Goal: Information Seeking & Learning: Learn about a topic

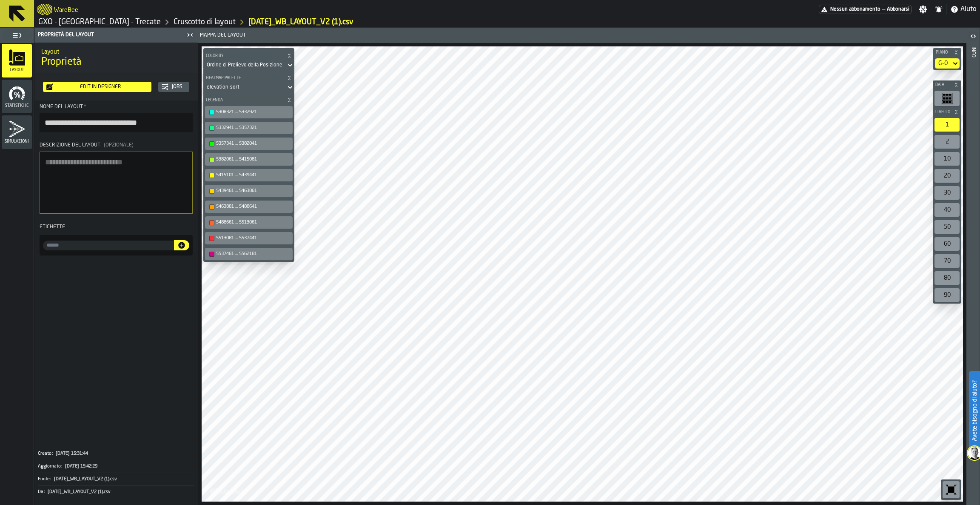
click at [12, 18] on icon at bounding box center [17, 14] width 16 height 16
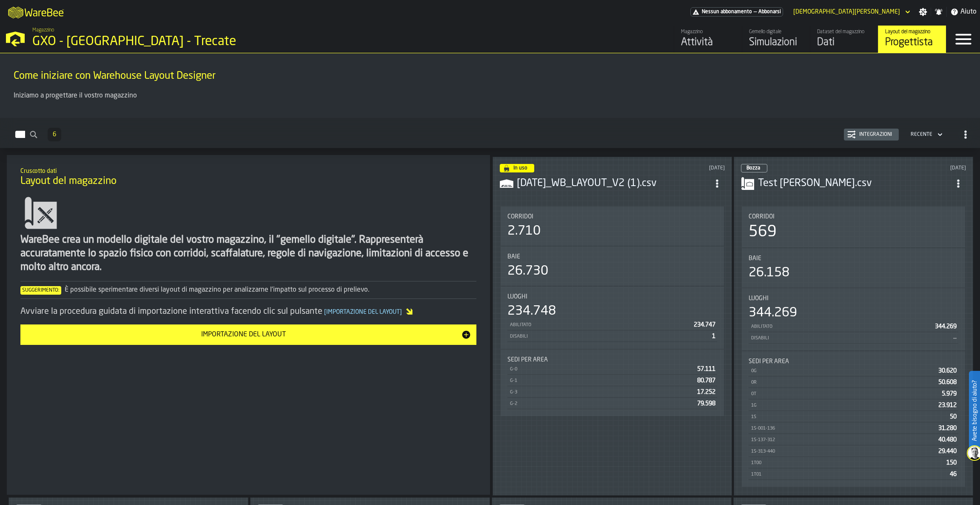
click at [787, 33] on div "Gemello digitale" at bounding box center [776, 32] width 54 height 6
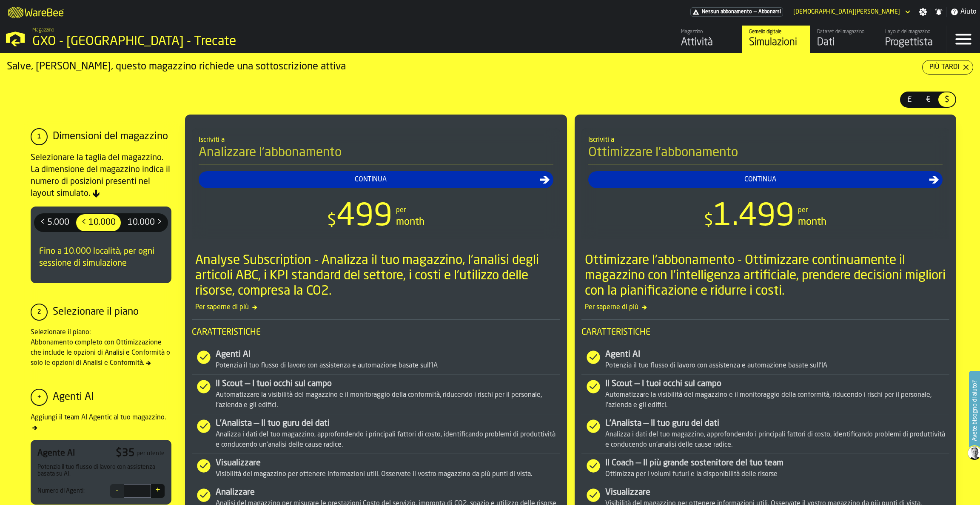
click at [833, 36] on div "Dati" at bounding box center [844, 43] width 54 height 14
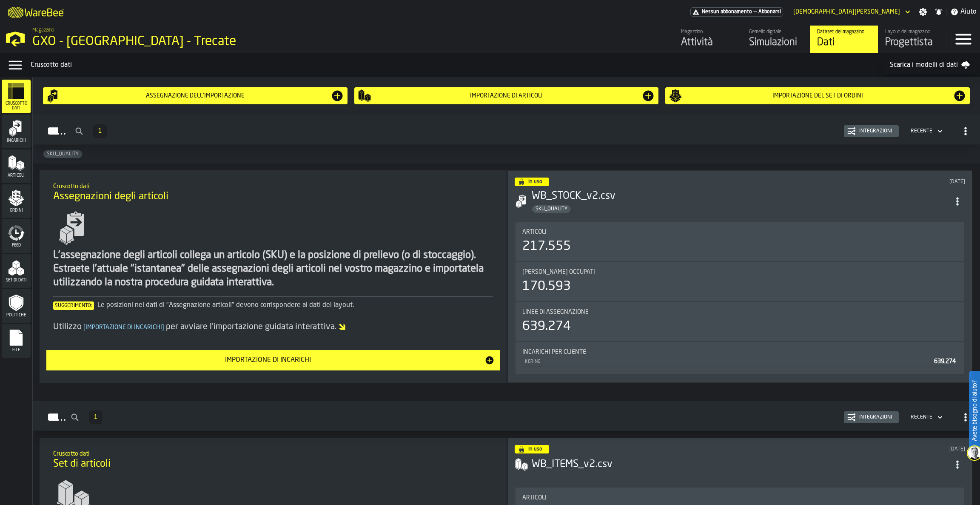
click at [701, 33] on div "Magazzino" at bounding box center [708, 32] width 54 height 6
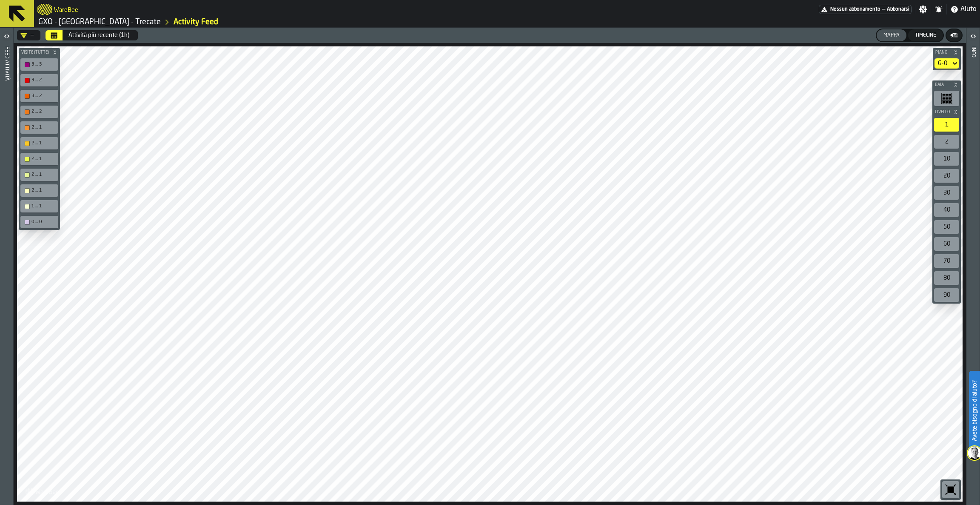
click at [93, 36] on div "Attività più recente (1h)" at bounding box center [98, 35] width 61 height 7
click at [3, 4] on button at bounding box center [17, 13] width 34 height 27
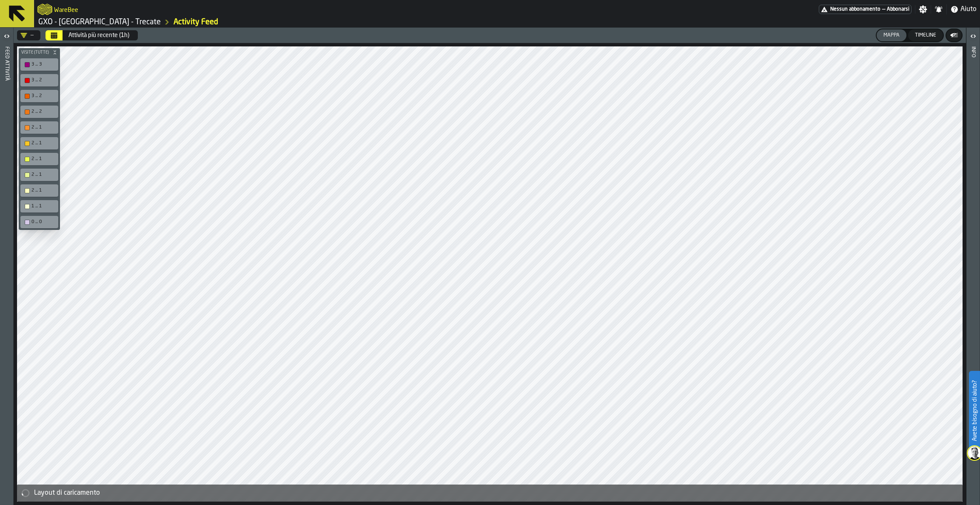
click at [16, 5] on icon at bounding box center [17, 13] width 20 height 20
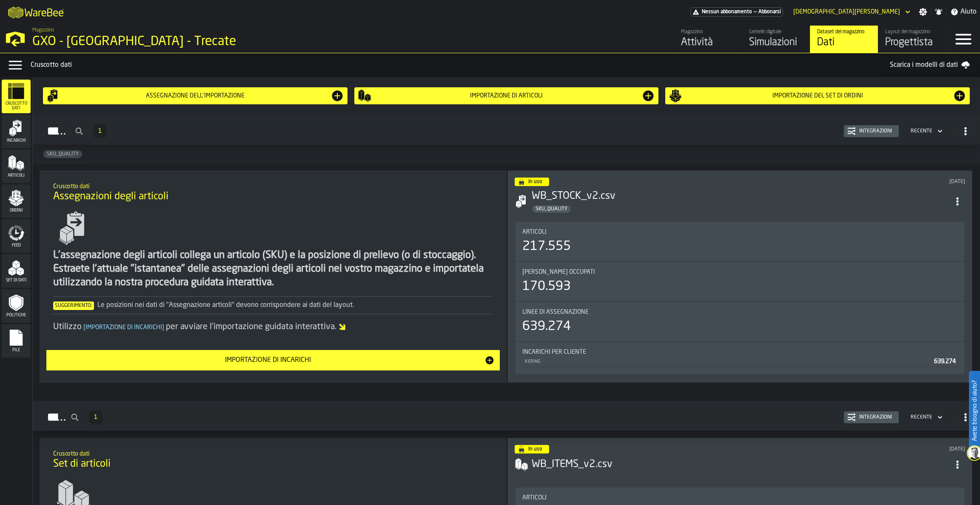
click at [816, 146] on div "SKU_QUALITY" at bounding box center [506, 154] width 947 height 19
click at [674, 237] on div "Articoli 217.555" at bounding box center [739, 241] width 435 height 26
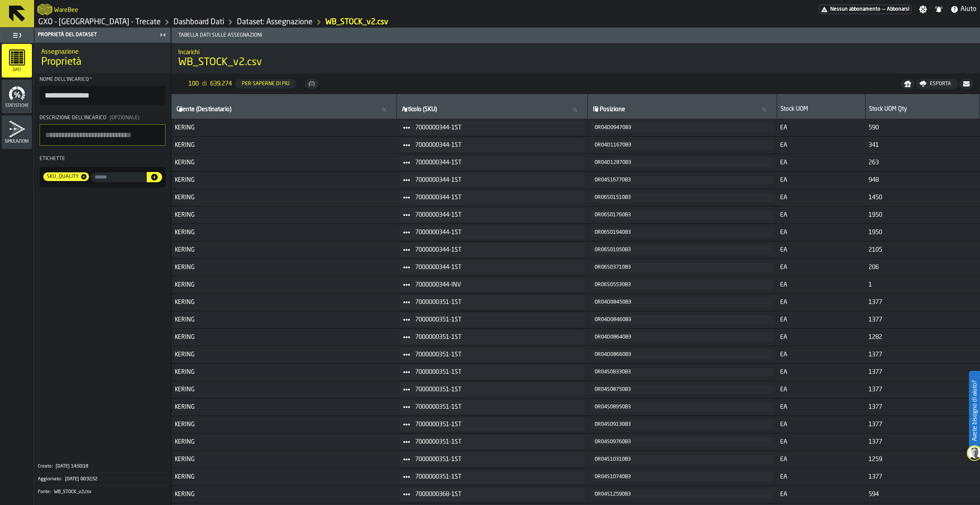
click at [23, 91] on icon "menu Statistiche" at bounding box center [21, 89] width 8 height 7
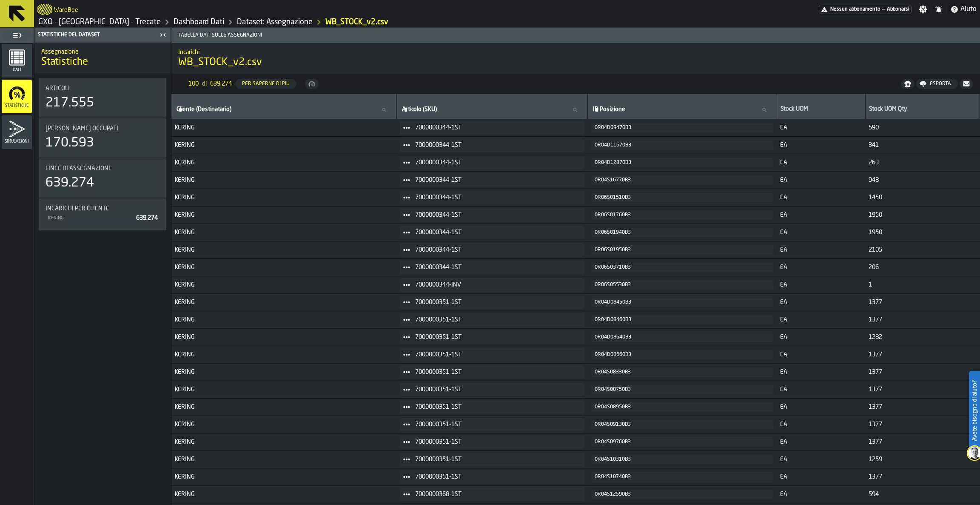
click at [23, 121] on icon "menu Simulazioni" at bounding box center [17, 128] width 17 height 17
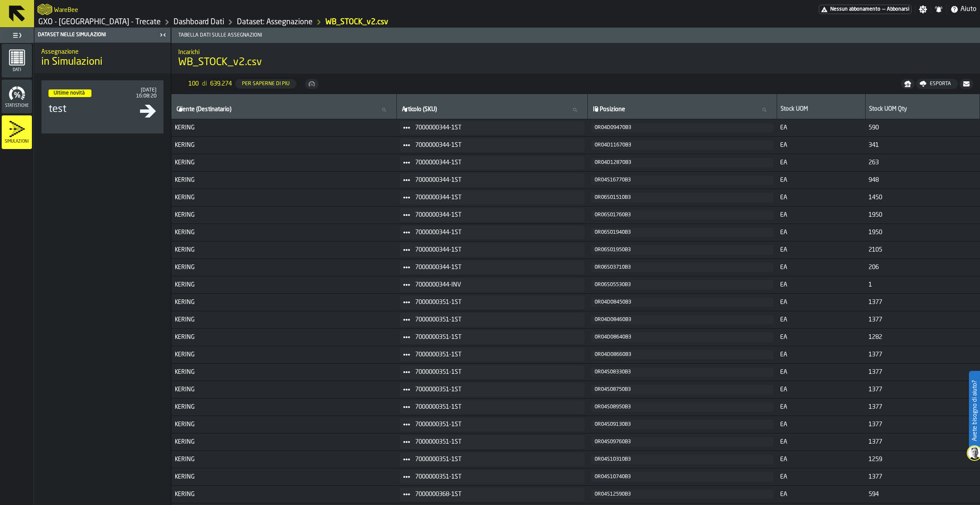
click at [12, 20] on icon at bounding box center [17, 14] width 16 height 16
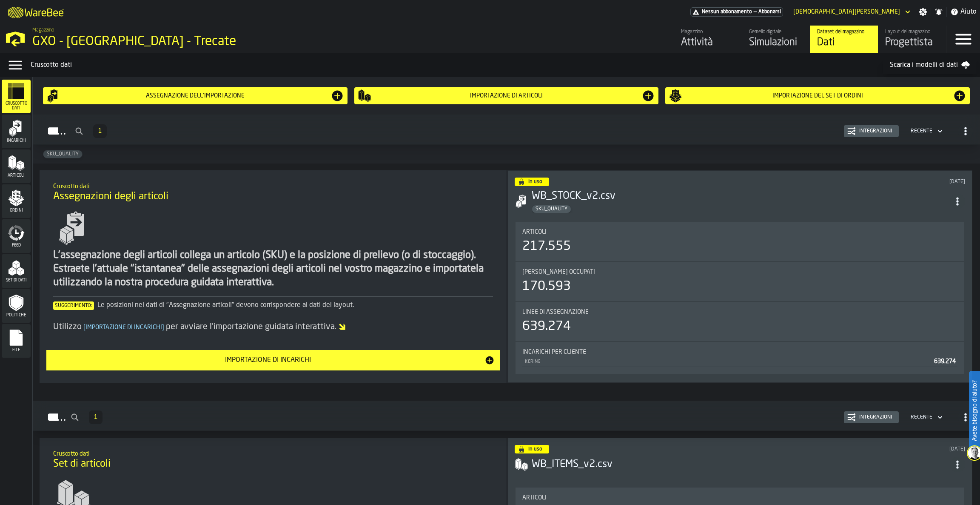
click at [12, 178] on span "Articoli" at bounding box center [16, 175] width 29 height 5
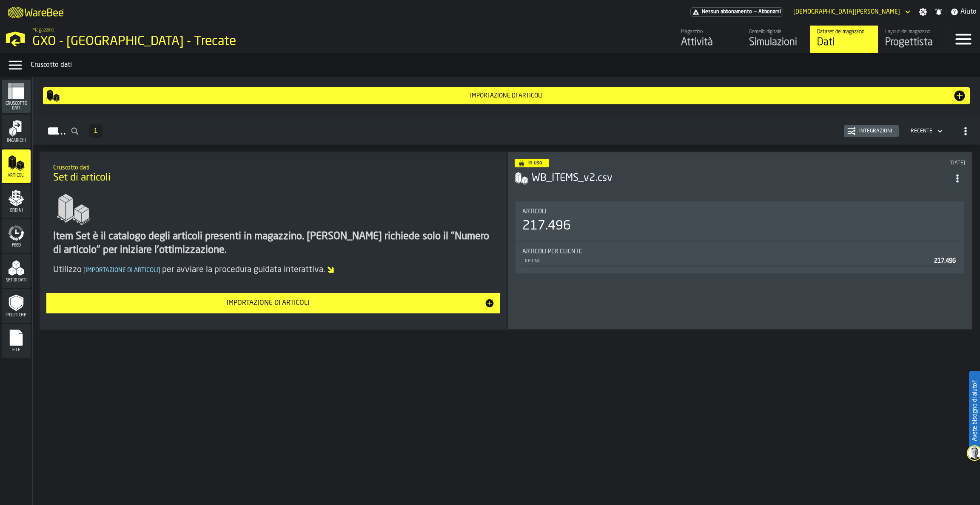
click at [12, 200] on polygon "menu Ordini" at bounding box center [12, 199] width 7 height 5
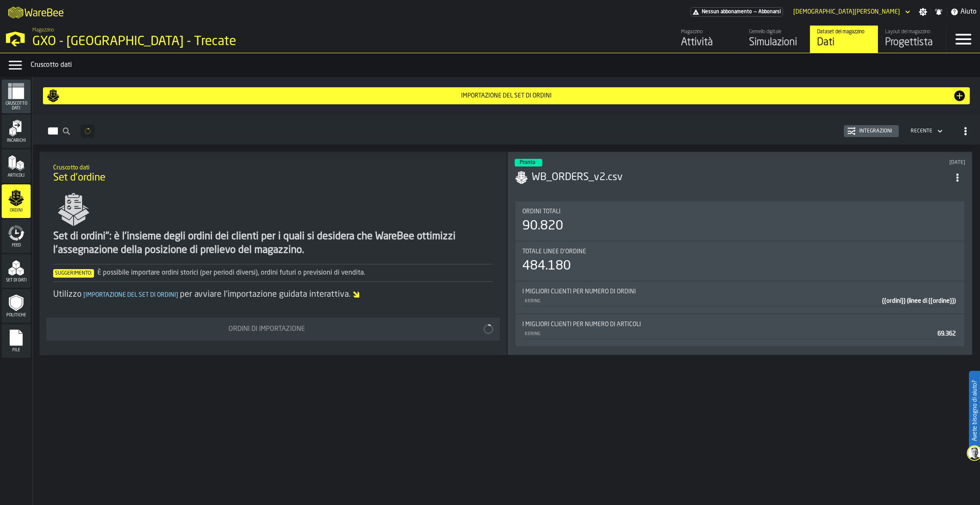
click at [11, 271] on polygon "menu Set di dati" at bounding box center [11, 272] width 4 height 6
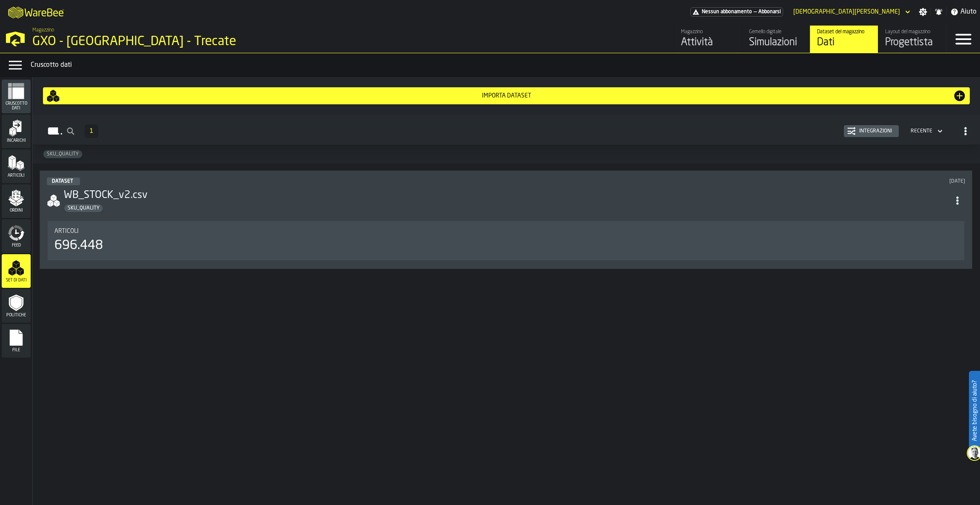
click at [125, 201] on h3 "WB_STOCK_v2.csv" at bounding box center [507, 195] width 886 height 14
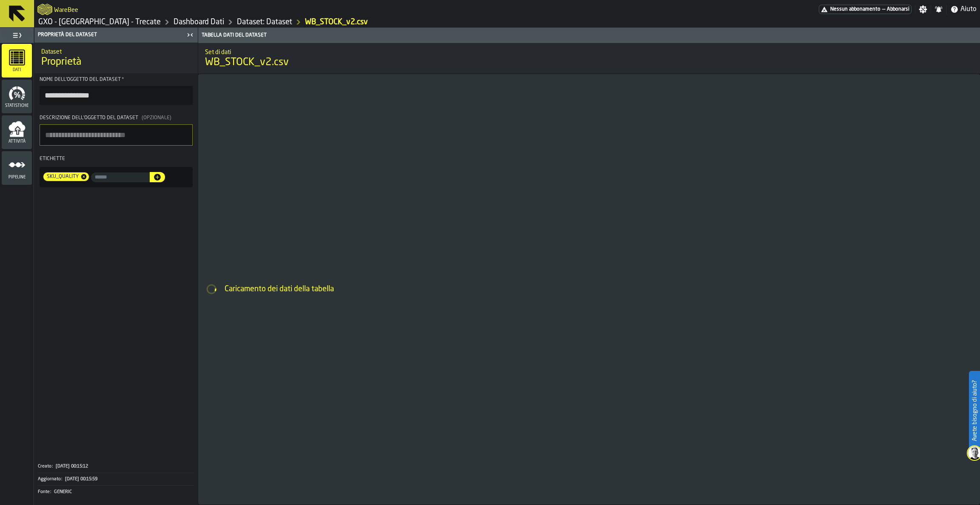
click at [9, 96] on icon "menu Statistiche" at bounding box center [11, 93] width 4 height 11
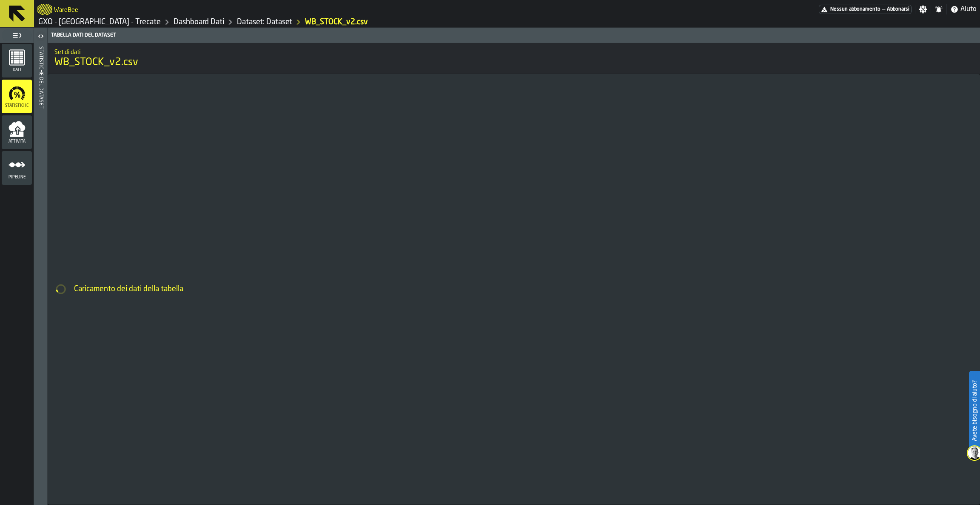
click at [15, 133] on icon "menu Attività" at bounding box center [17, 134] width 14 height 6
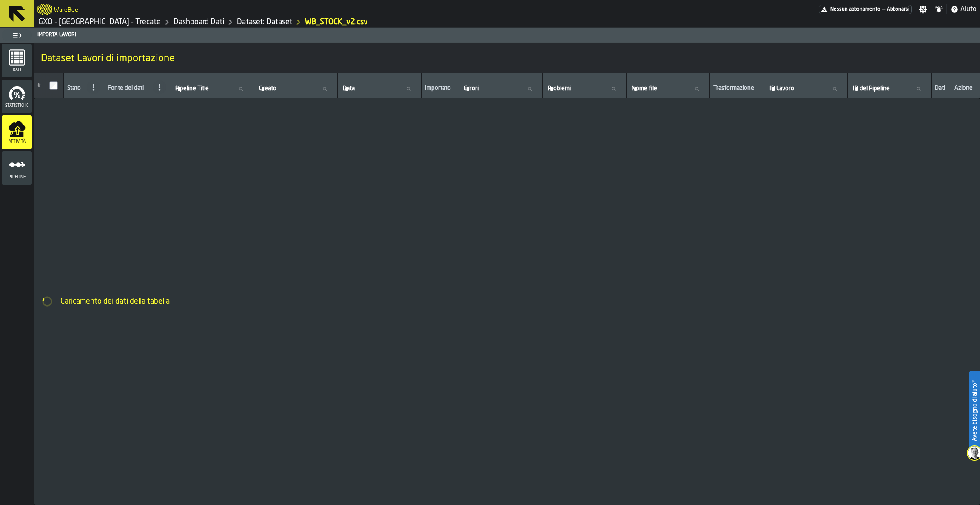
click at [18, 160] on icon "menu Pipeline" at bounding box center [17, 164] width 17 height 17
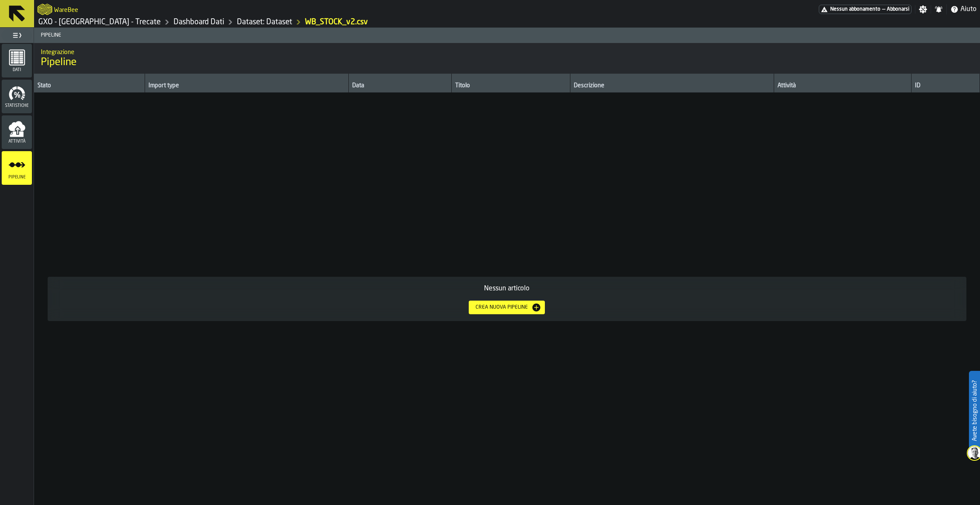
click at [14, 16] on icon at bounding box center [17, 13] width 20 height 20
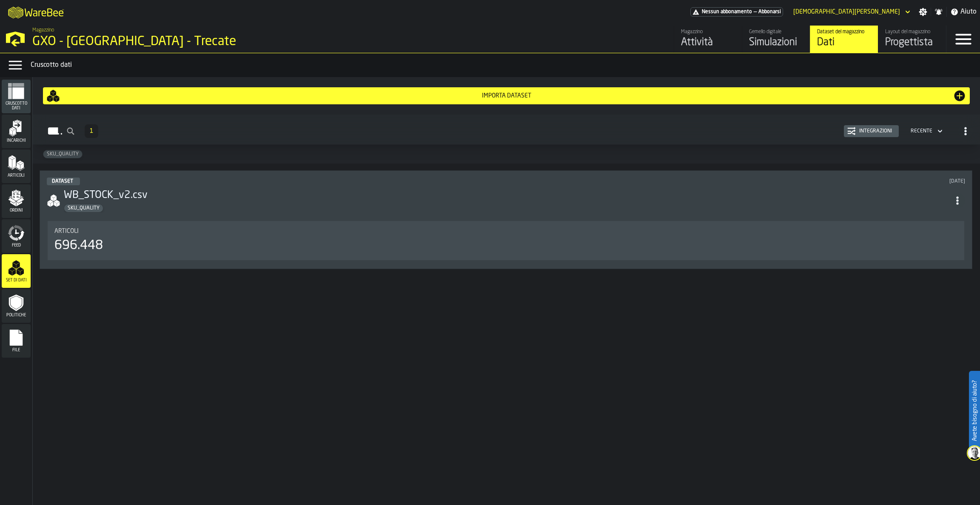
click at [14, 86] on icon "menu Cruscotto dati" at bounding box center [16, 91] width 17 height 17
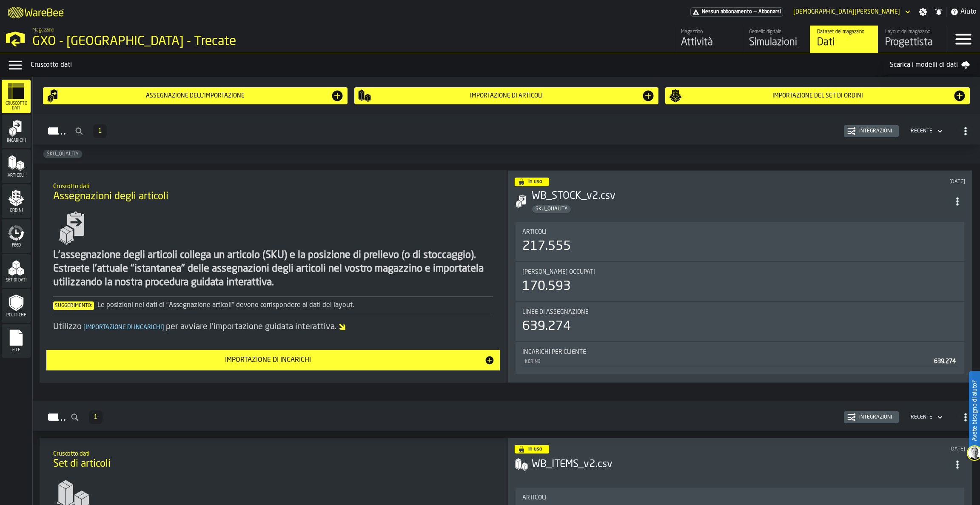
click at [710, 36] on div "Attività" at bounding box center [708, 43] width 54 height 14
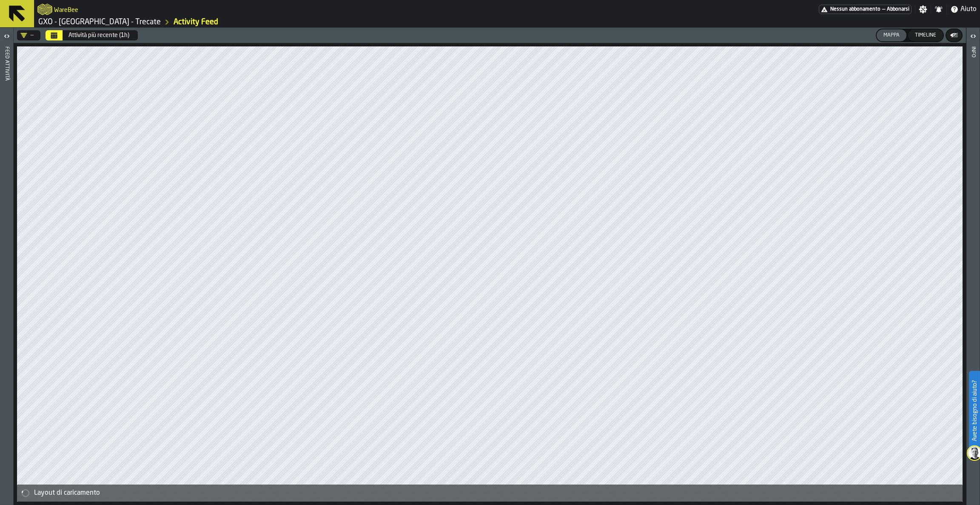
click at [24, 15] on icon at bounding box center [17, 13] width 20 height 20
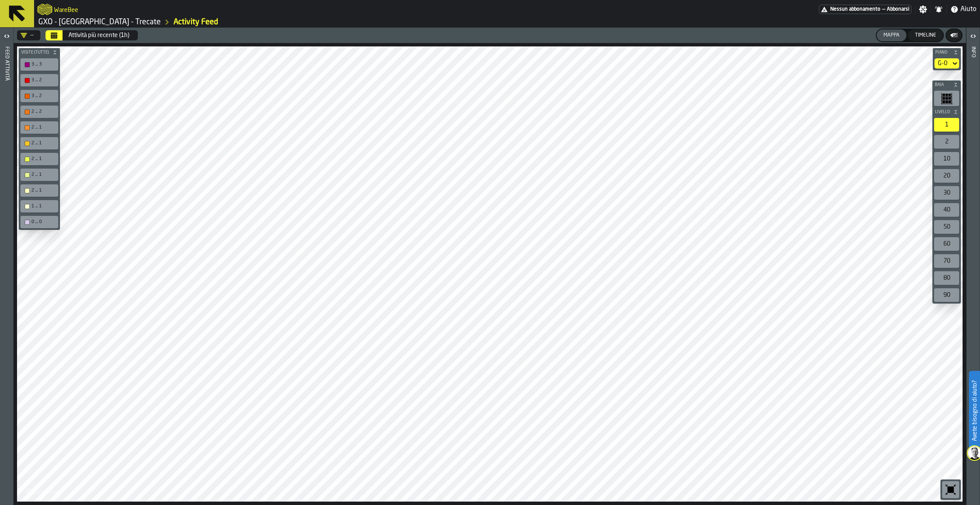
click at [34, 62] on div "3 ... 3" at bounding box center [43, 65] width 24 height 6
click at [35, 68] on div "3 ... 3" at bounding box center [39, 64] width 34 height 9
click at [52, 36] on icon "Calendario" at bounding box center [54, 35] width 7 height 7
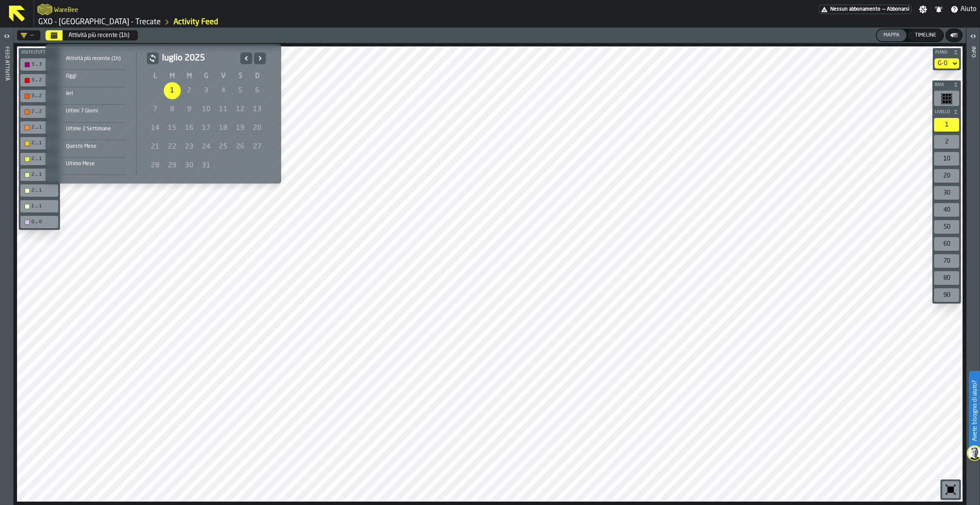
click at [244, 57] on icon "Precedente" at bounding box center [246, 58] width 9 height 10
click at [235, 91] on div "3" at bounding box center [240, 90] width 17 height 17
click at [267, 59] on icon "Successivo" at bounding box center [271, 58] width 9 height 10
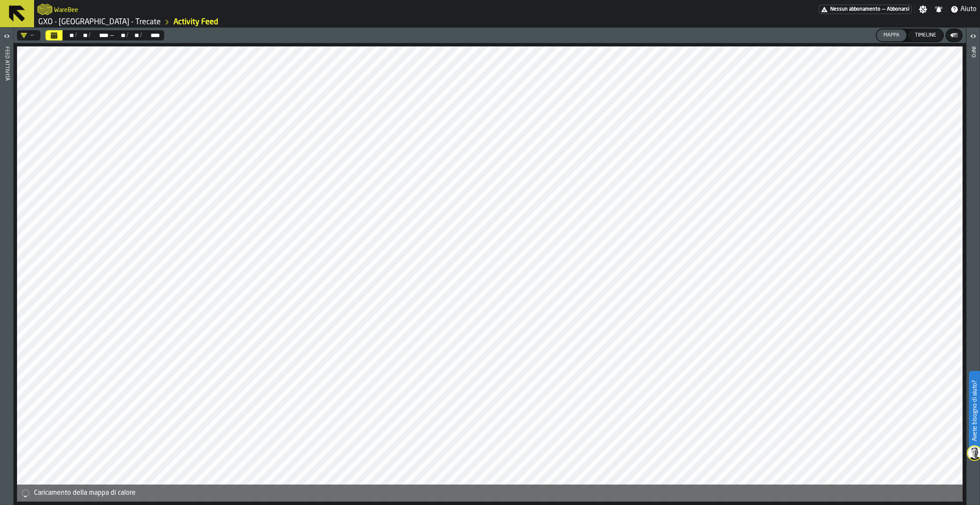
click at [15, 14] on icon at bounding box center [17, 14] width 16 height 16
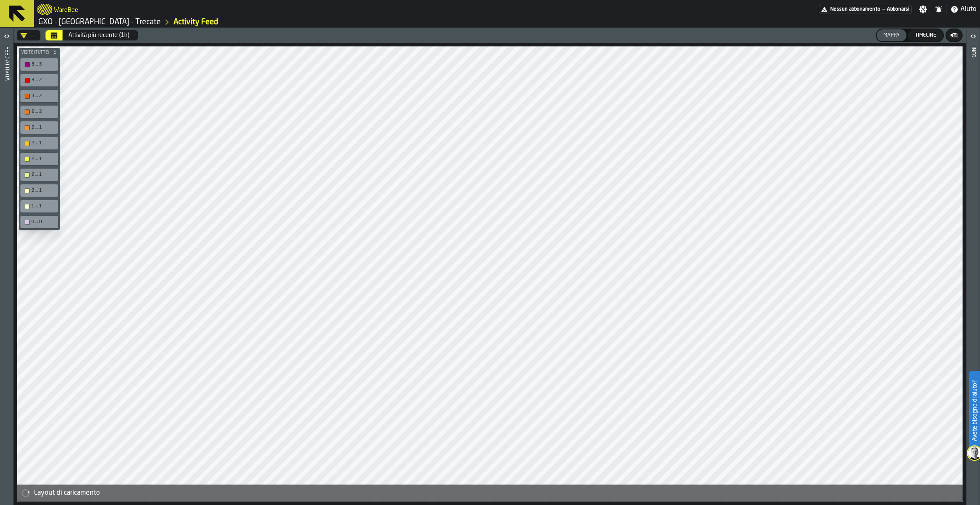
click at [0, 61] on header "Feed Attività" at bounding box center [6, 266] width 13 height 477
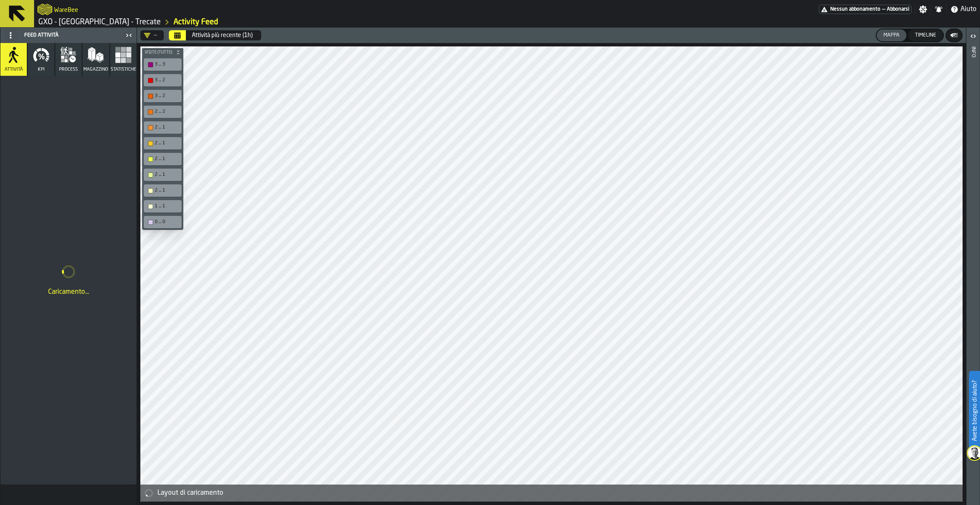
click at [93, 62] on icon "button" at bounding box center [95, 54] width 17 height 17
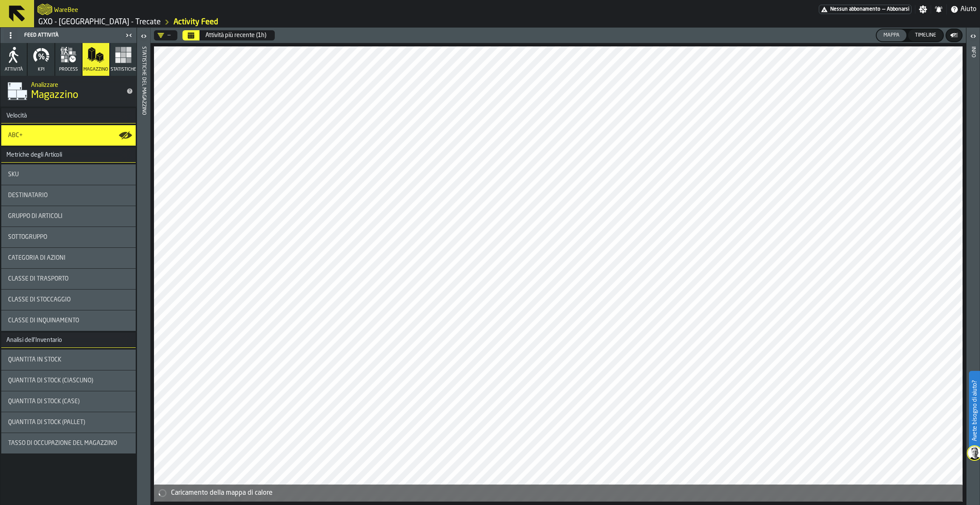
click at [72, 354] on div "Quantità in stock" at bounding box center [68, 359] width 134 height 20
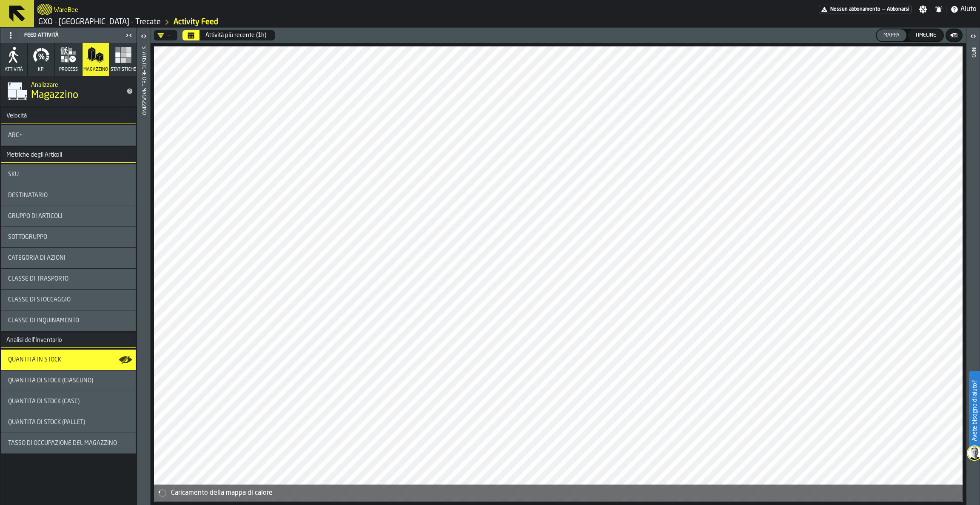
click at [75, 361] on div "Quantità in stock" at bounding box center [68, 359] width 121 height 7
